Goal: Task Accomplishment & Management: Use online tool/utility

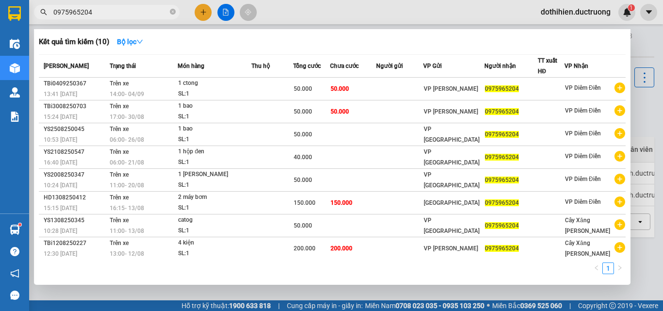
click at [114, 13] on input "0975965204" at bounding box center [110, 12] width 115 height 11
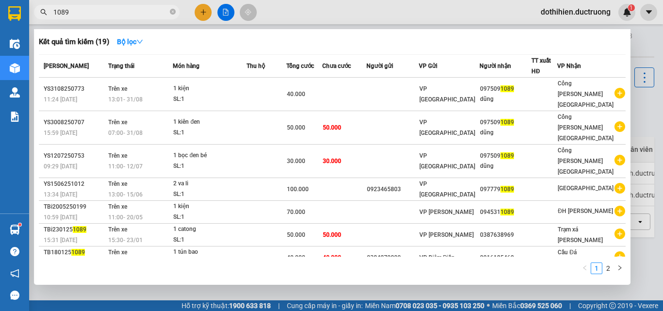
click at [107, 17] on input "1089" at bounding box center [110, 12] width 115 height 11
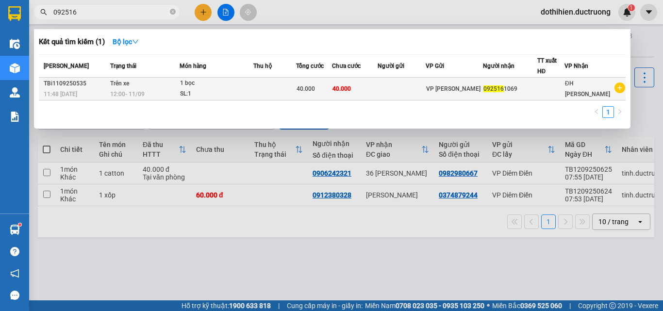
type input "092516"
click at [378, 90] on td "40.000" at bounding box center [355, 89] width 46 height 23
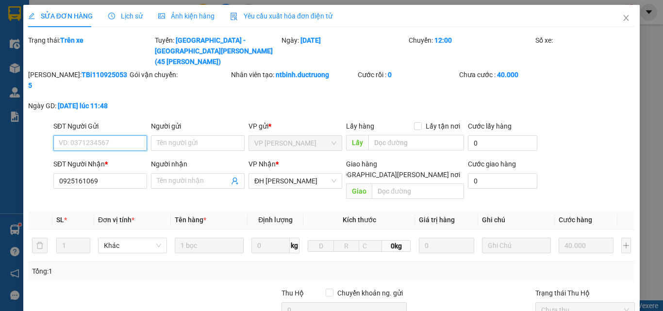
type input "0925161069"
type input "40.000"
click at [623, 17] on icon "close" at bounding box center [627, 18] width 8 height 8
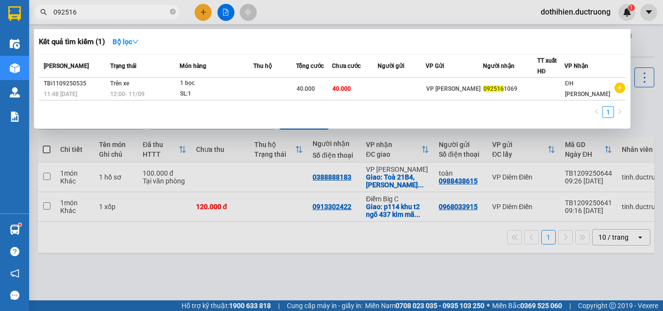
click at [78, 14] on input "092516" at bounding box center [110, 12] width 115 height 11
